Goal: Navigation & Orientation: Find specific page/section

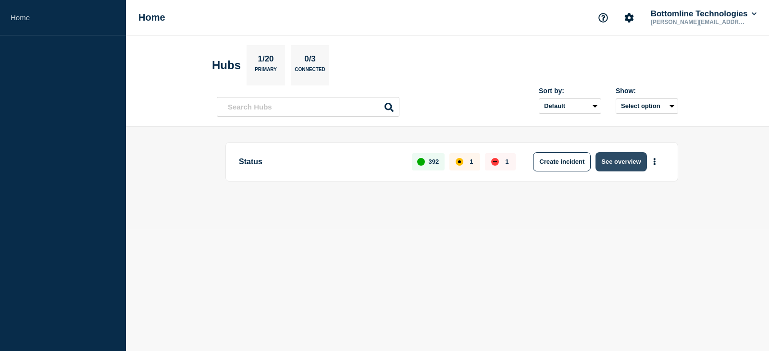
click at [629, 164] on button "See overview" at bounding box center [620, 161] width 51 height 19
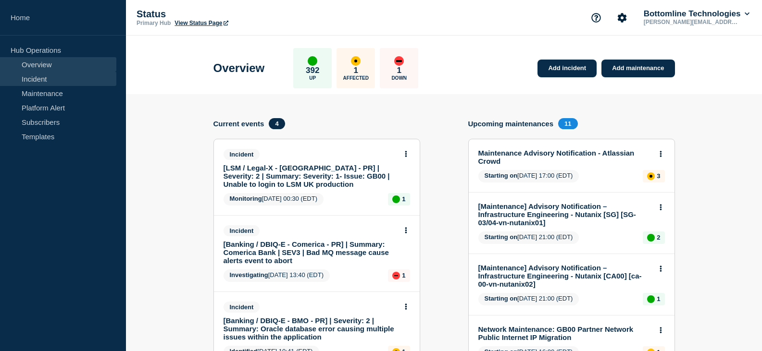
click at [38, 79] on link "Incident" at bounding box center [58, 79] width 116 height 14
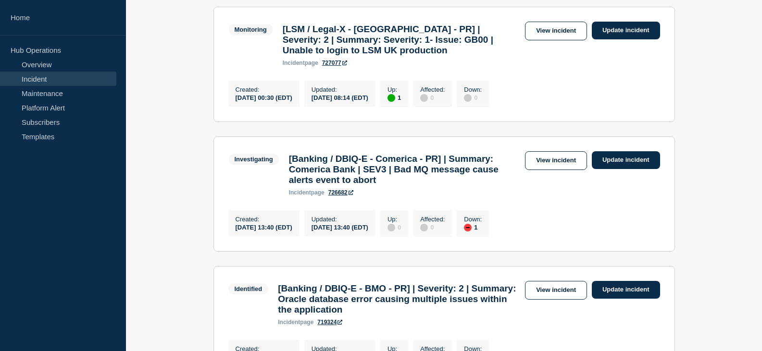
scroll to position [96, 0]
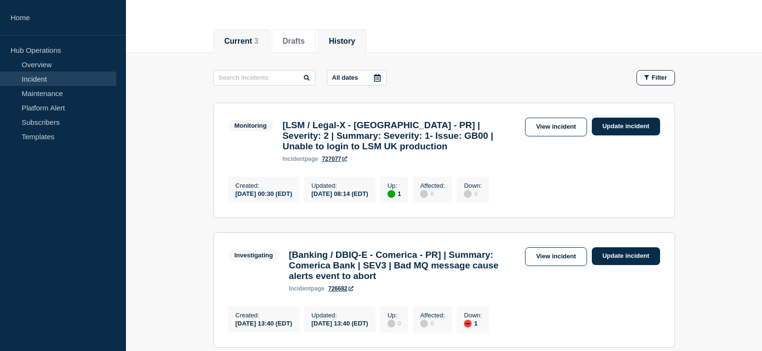
click at [335, 38] on li "History" at bounding box center [342, 41] width 49 height 24
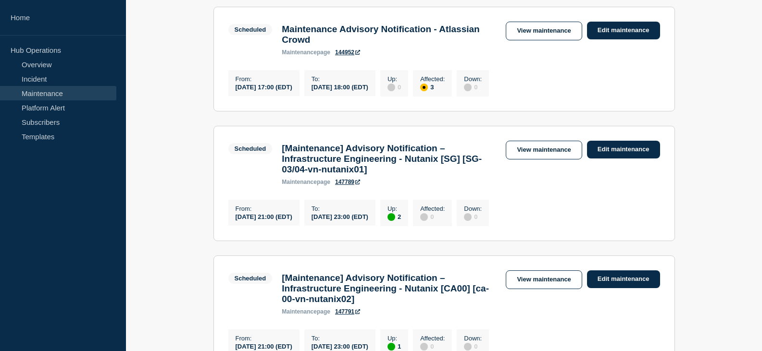
scroll to position [240, 0]
